Goal: Task Accomplishment & Management: Manage account settings

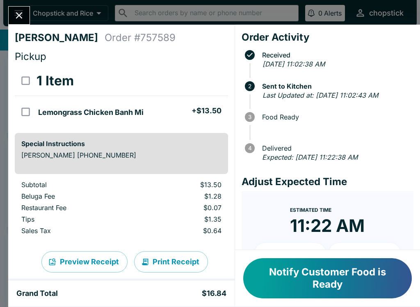
click at [288, 284] on button "Notify Customer Food is Ready" at bounding box center [327, 278] width 169 height 40
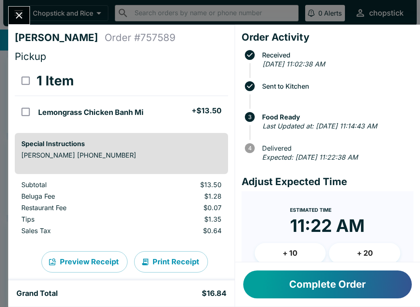
click at [22, 16] on icon "Close" at bounding box center [19, 15] width 11 height 11
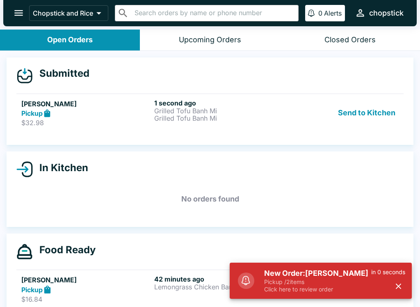
click at [371, 106] on button "Send to Kitchen" at bounding box center [367, 113] width 64 height 28
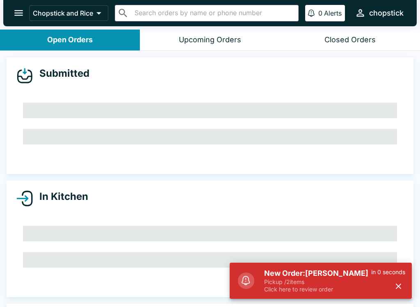
click at [194, 200] on div "In Kitchen" at bounding box center [209, 198] width 387 height 16
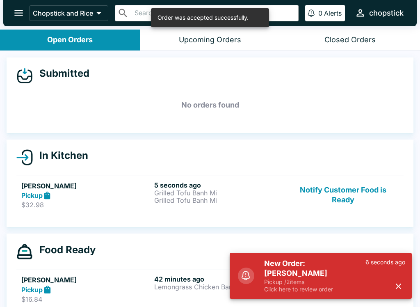
click at [144, 191] on div "Pickup" at bounding box center [86, 195] width 130 height 9
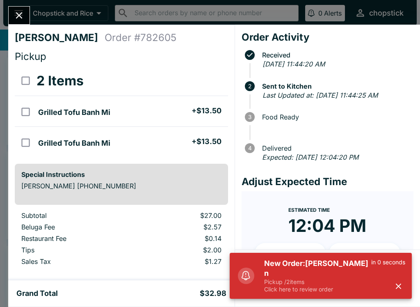
click at [14, 14] on icon "Close" at bounding box center [19, 15] width 11 height 11
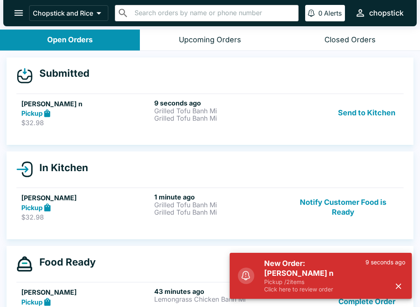
click at [376, 111] on button "Send to Kitchen" at bounding box center [367, 113] width 64 height 28
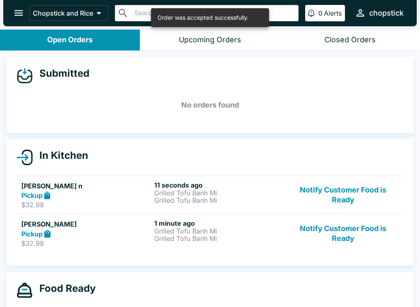
click at [194, 189] on p "Grilled Tofu Banh Mi" at bounding box center [219, 192] width 130 height 7
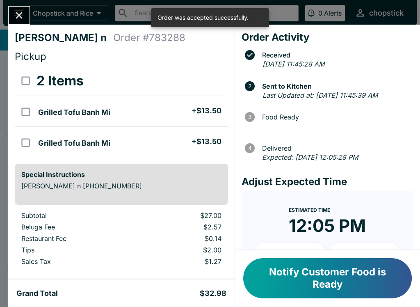
click at [19, 12] on icon "Close" at bounding box center [19, 15] width 11 height 11
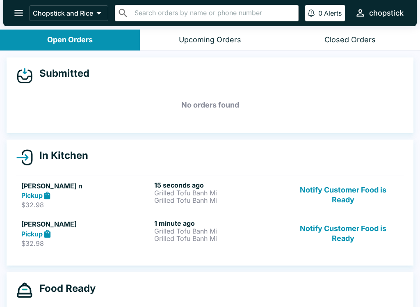
click at [234, 251] on link "[PERSON_NAME] Pickup $32.98 1 minute ago Grilled Tofu Banh Mi Grilled Tofu Banh…" at bounding box center [209, 233] width 387 height 39
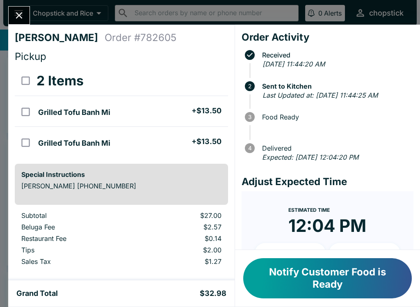
click at [27, 3] on div "[PERSON_NAME] Order # 782605 Pickup 2 Items Grilled Tofu Banh Mi + $13.50 Grill…" at bounding box center [210, 153] width 420 height 307
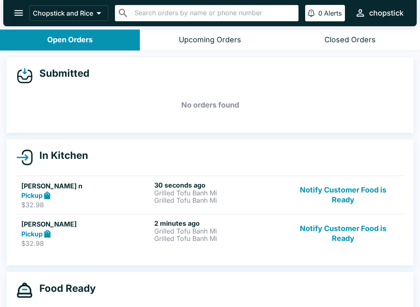
click at [203, 189] on p "Grilled Tofu Banh Mi" at bounding box center [219, 192] width 130 height 7
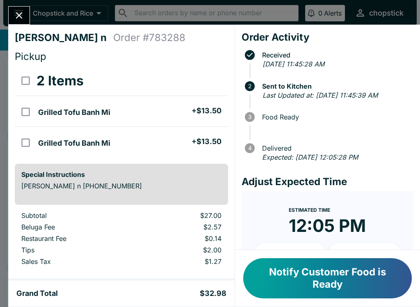
click at [14, 14] on icon "Close" at bounding box center [19, 15] width 11 height 11
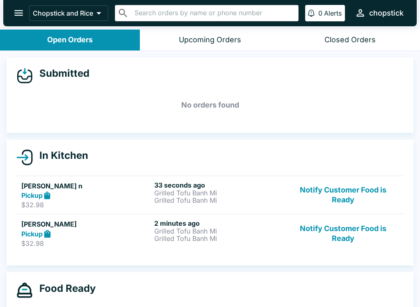
click at [241, 239] on p "Grilled Tofu Banh Mi" at bounding box center [219, 238] width 130 height 7
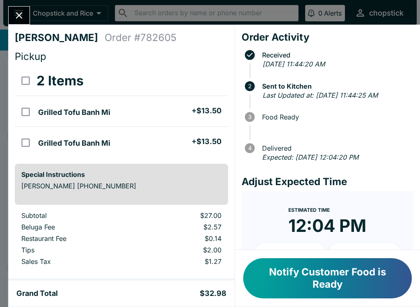
click at [24, 4] on div "[PERSON_NAME] Order # 782605 Pickup 2 Items Grilled Tofu Banh Mi + $13.50 Grill…" at bounding box center [210, 153] width 420 height 307
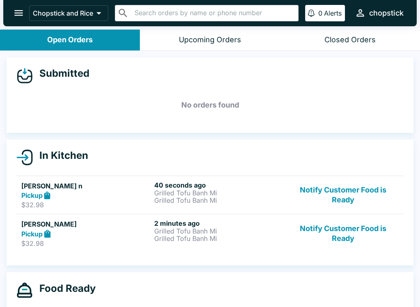
click at [22, 12] on icon "open drawer" at bounding box center [18, 12] width 11 height 11
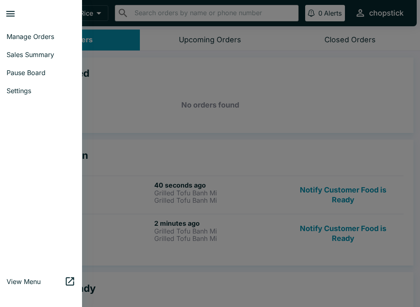
click at [198, 194] on div at bounding box center [210, 153] width 420 height 307
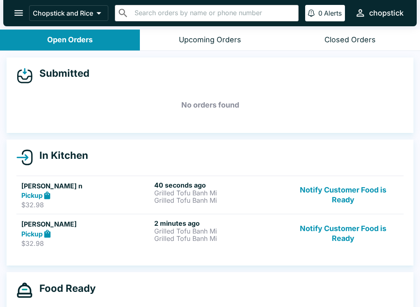
click at [195, 182] on h6 "40 seconds ago" at bounding box center [219, 185] width 130 height 8
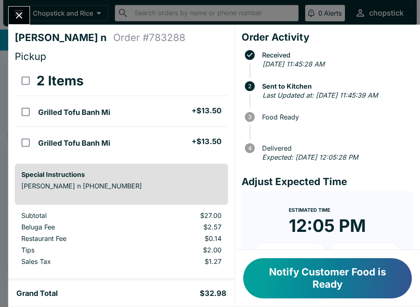
click at [149, 141] on li "Grilled Tofu Banh Mi + $13.50" at bounding box center [131, 141] width 193 height 17
checkbox input "true"
click at [152, 103] on li "Grilled Tofu Banh Mi + $13.50" at bounding box center [131, 111] width 193 height 17
checkbox input "true"
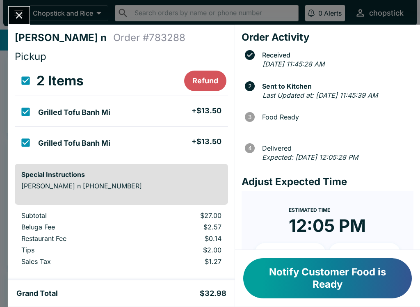
click at [121, 107] on li "Grilled Tofu Banh Mi + $13.50" at bounding box center [131, 111] width 193 height 17
checkbox input "false"
click at [132, 143] on li "Grilled Tofu Banh Mi + $13.50" at bounding box center [131, 141] width 193 height 17
checkbox input "false"
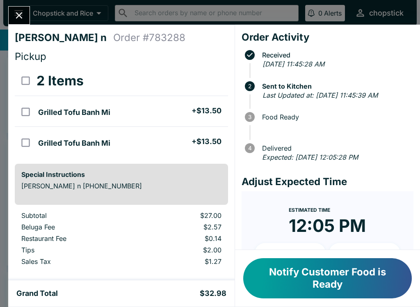
click at [32, 25] on div "[PERSON_NAME] n Order # 783288 Pickup 2 Items Grilled Tofu Banh Mi + $13.50 Gri…" at bounding box center [121, 152] width 226 height 255
click at [23, 21] on icon "Close" at bounding box center [19, 15] width 11 height 11
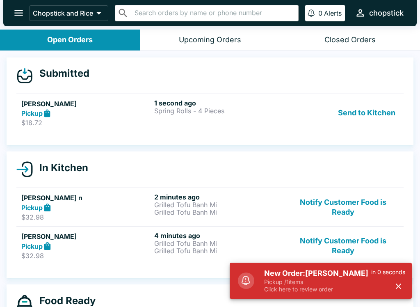
click at [378, 124] on button "Send to Kitchen" at bounding box center [367, 113] width 64 height 28
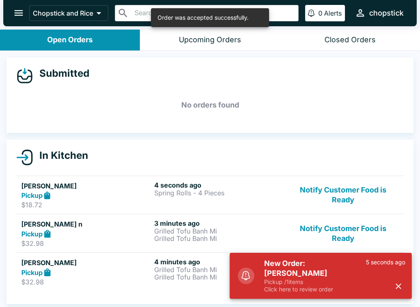
click at [207, 188] on h6 "4 seconds ago" at bounding box center [219, 185] width 130 height 8
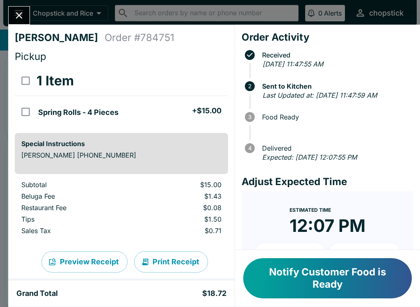
click at [279, 280] on button "Notify Customer Food is Ready" at bounding box center [327, 278] width 169 height 40
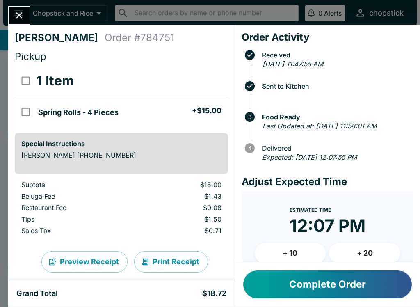
click at [13, 15] on button "Close" at bounding box center [19, 16] width 21 height 18
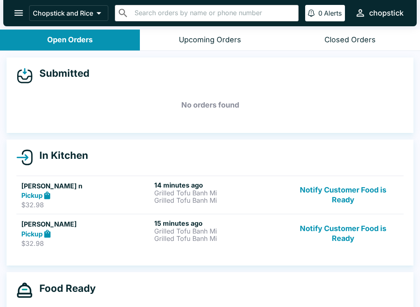
click at [333, 195] on button "Notify Customer Food is Ready" at bounding box center [342, 195] width 111 height 28
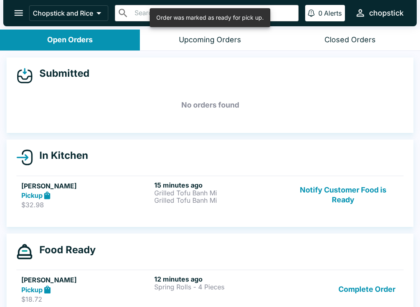
click at [335, 190] on button "Notify Customer Food is Ready" at bounding box center [342, 195] width 111 height 28
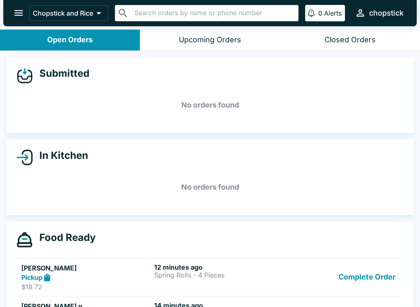
click at [346, 36] on div "Closed Orders" at bounding box center [349, 39] width 51 height 9
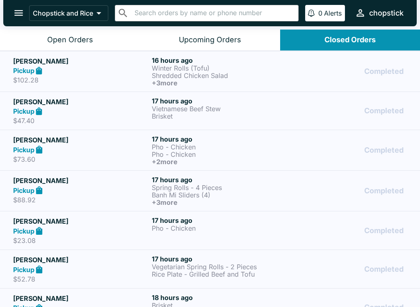
scroll to position [-7, 0]
click at [44, 34] on button "Open Orders" at bounding box center [70, 40] width 140 height 21
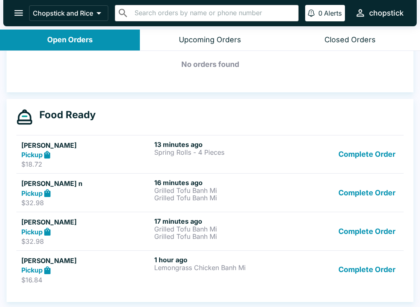
scroll to position [123, 0]
click at [52, 232] on icon at bounding box center [47, 231] width 9 height 9
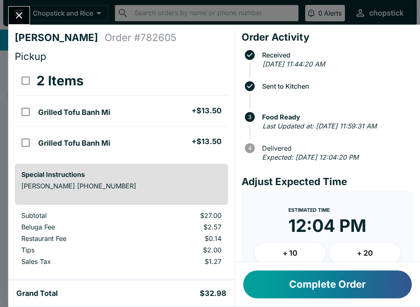
click at [17, 16] on icon "Close" at bounding box center [19, 15] width 11 height 11
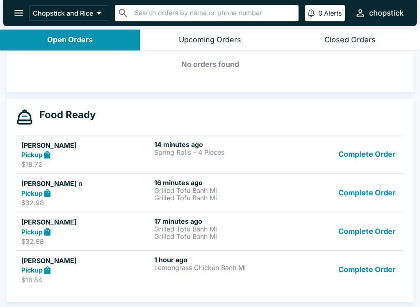
click at [69, 195] on div "Pickup" at bounding box center [86, 192] width 130 height 9
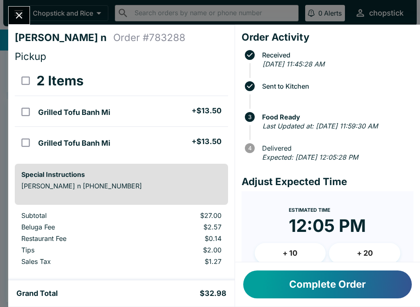
click at [15, 16] on icon "Close" at bounding box center [19, 15] width 11 height 11
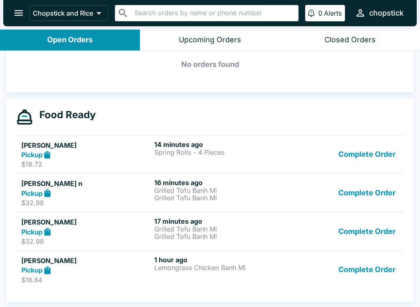
click at [127, 194] on div "Pickup" at bounding box center [86, 192] width 130 height 9
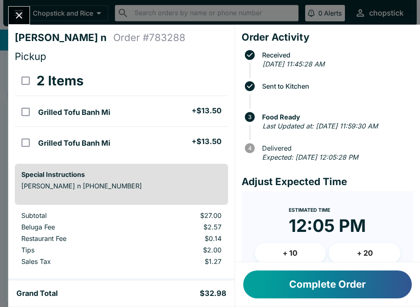
click at [116, 110] on li "Grilled Tofu Banh Mi + $13.50" at bounding box center [131, 111] width 193 height 17
checkbox input "true"
click at [32, 143] on input "orders table" at bounding box center [25, 142] width 18 height 18
checkbox input "true"
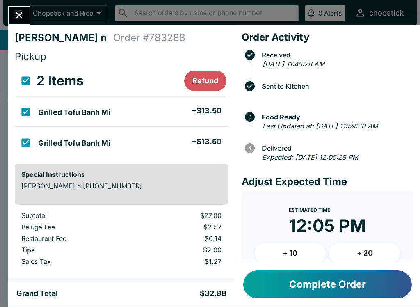
click at [208, 82] on button "Refund" at bounding box center [205, 81] width 42 height 21
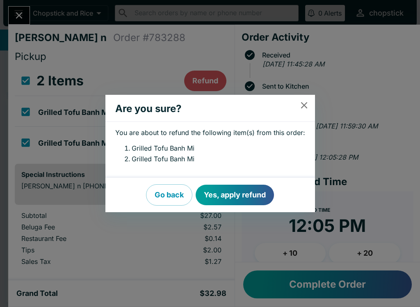
click at [254, 195] on button "Yes, apply refund" at bounding box center [235, 195] width 78 height 21
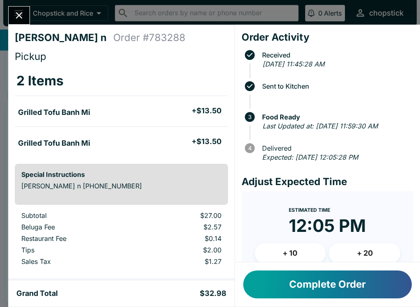
click at [21, 21] on icon "Close" at bounding box center [19, 15] width 11 height 11
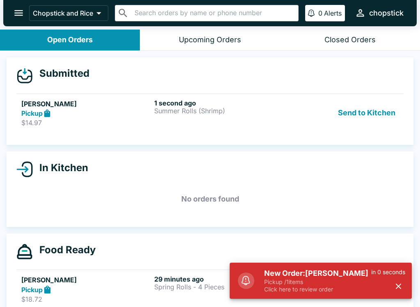
click at [360, 117] on button "Send to Kitchen" at bounding box center [367, 113] width 64 height 28
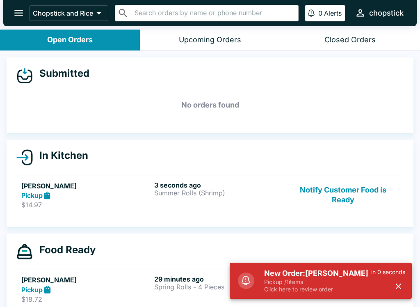
click at [196, 207] on div "3 seconds ago Summer Rolls (Shrimp)" at bounding box center [219, 195] width 130 height 28
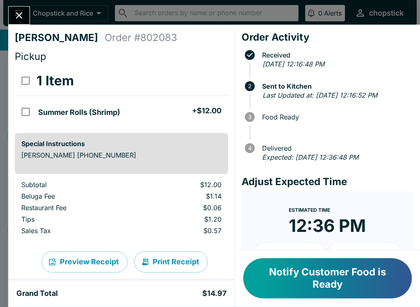
click at [324, 286] on button "Notify Customer Food is Ready" at bounding box center [327, 278] width 169 height 40
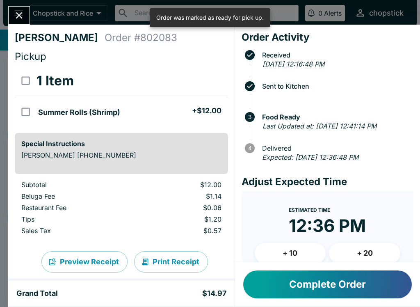
click at [313, 285] on button "Complete Order" at bounding box center [327, 284] width 169 height 28
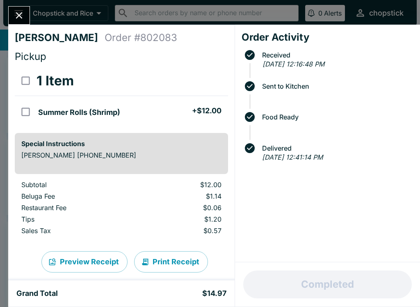
click at [29, 16] on button "Close" at bounding box center [19, 16] width 21 height 18
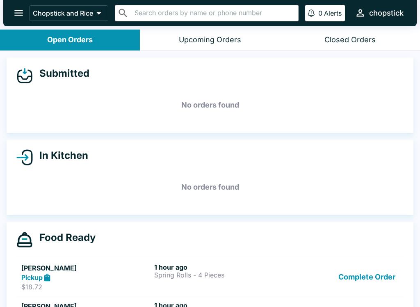
click at [378, 274] on button "Complete Order" at bounding box center [367, 277] width 64 height 28
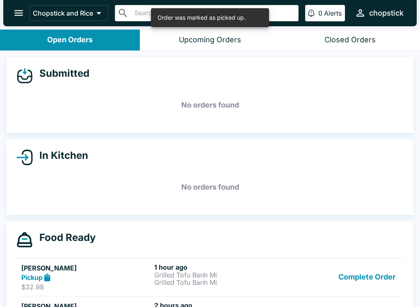
click at [375, 281] on button "Complete Order" at bounding box center [367, 277] width 64 height 28
click at [382, 277] on button "Complete Order" at bounding box center [367, 277] width 64 height 28
